Goal: Transaction & Acquisition: Purchase product/service

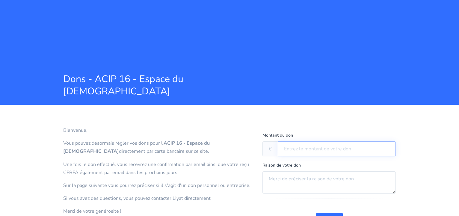
drag, startPoint x: 365, startPoint y: 149, endPoint x: 457, endPoint y: 60, distance: 127.7
click at [365, 149] on input "text" at bounding box center [337, 148] width 118 height 15
click at [352, 152] on input "text" at bounding box center [337, 148] width 118 height 15
type input "300"
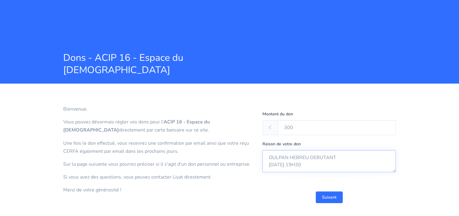
scroll to position [33, 0]
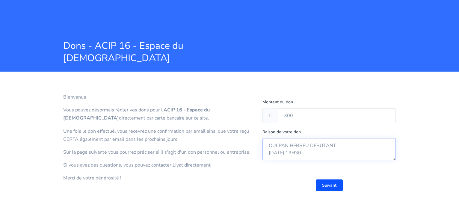
type textarea "OULPAN HEBREU DEBUTANT [DATE] 19H30"
click at [326, 184] on button "Suivant" at bounding box center [329, 185] width 27 height 12
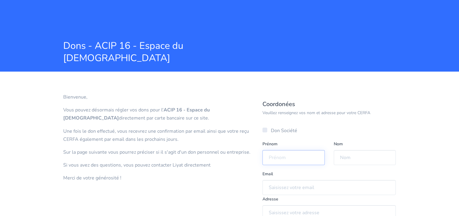
click at [303, 154] on input "text" at bounding box center [293, 157] width 62 height 15
type input "[PERSON_NAME]"
type input "DARMON"
type input "d"
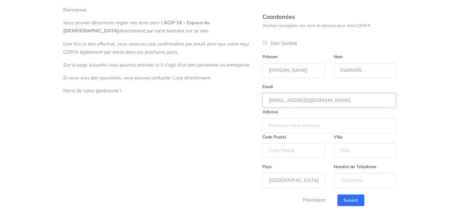
scroll to position [131, 0]
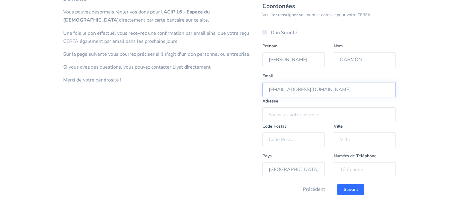
type input "[EMAIL_ADDRESS][DOMAIN_NAME]"
click at [270, 112] on input "text" at bounding box center [328, 114] width 133 height 15
type input "[STREET_ADDRESS] [PERSON_NAME]"
type input "75012"
type input "[GEOGRAPHIC_DATA]"
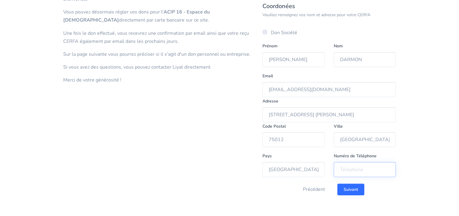
click at [341, 168] on input "tel" at bounding box center [365, 169] width 62 height 15
click at [278, 114] on input "[STREET_ADDRESS] [PERSON_NAME]" at bounding box center [328, 114] width 133 height 15
click at [303, 114] on input "[STREET_ADDRESS] [PERSON_NAME]" at bounding box center [328, 114] width 133 height 15
click at [321, 115] on input "[STREET_ADDRESS] netter" at bounding box center [328, 114] width 133 height 15
click at [337, 114] on input "[STREET_ADDRESS] netter" at bounding box center [328, 114] width 133 height 15
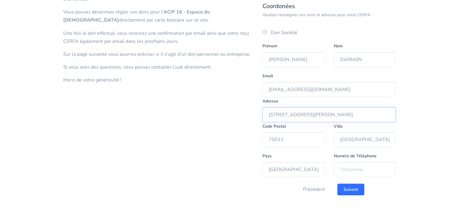
type input "[STREET_ADDRESS][PERSON_NAME]"
click at [348, 168] on input "tel" at bounding box center [365, 169] width 62 height 15
type input "06 29 81 77 55"
click at [349, 187] on input "Suivant" at bounding box center [350, 190] width 27 height 12
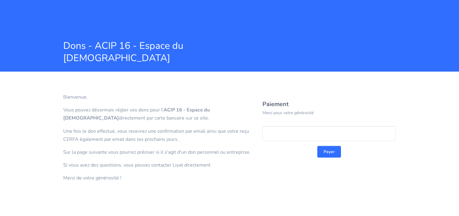
scroll to position [33, 0]
click at [328, 151] on button "Payer" at bounding box center [329, 152] width 24 height 12
click at [321, 148] on button "Payer" at bounding box center [329, 152] width 24 height 12
